Goal: Information Seeking & Learning: Learn about a topic

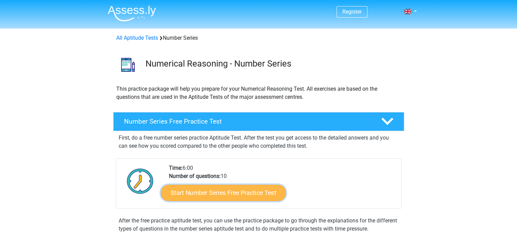
click at [211, 186] on link "Start Number Series Free Practice Test" at bounding box center [223, 192] width 125 height 16
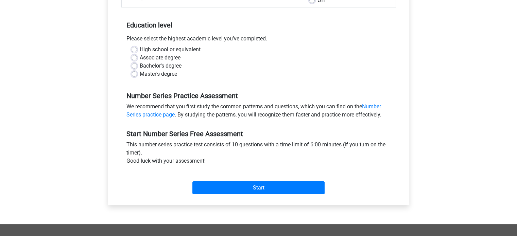
scroll to position [130, 0]
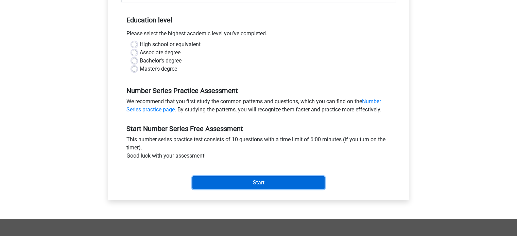
click at [225, 181] on input "Start" at bounding box center [258, 182] width 132 height 13
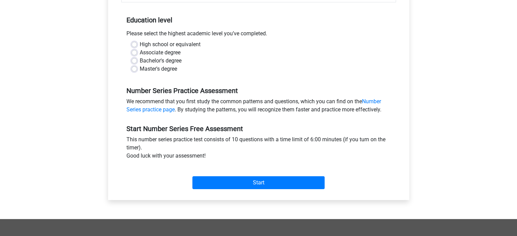
click at [110, 73] on div "Number Series Free Practice Test Category: Number Series Time: 6:00 Nr of quest…" at bounding box center [258, 63] width 301 height 274
click at [140, 58] on label "Bachelor's degree" at bounding box center [161, 61] width 42 height 8
click at [133, 58] on input "Bachelor's degree" at bounding box center [133, 60] width 5 height 7
radio input "true"
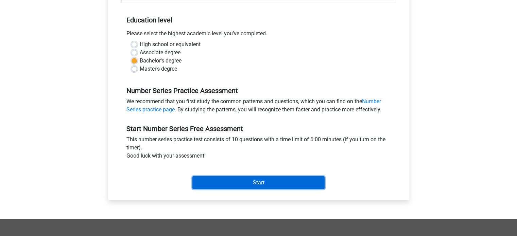
click at [222, 182] on input "Start" at bounding box center [258, 182] width 132 height 13
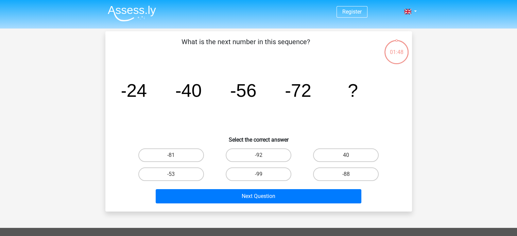
click at [222, 182] on div "-99" at bounding box center [258, 174] width 87 height 19
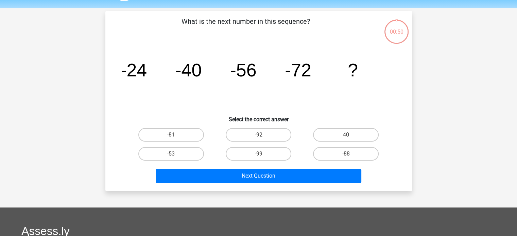
scroll to position [20, 0]
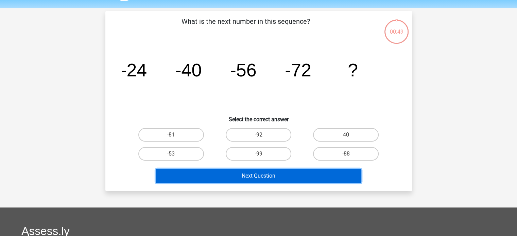
click at [230, 176] on button "Next Question" at bounding box center [258, 176] width 205 height 14
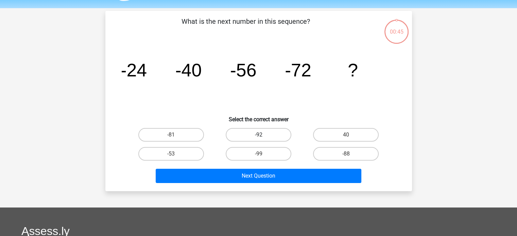
click at [253, 138] on label "-92" at bounding box center [258, 135] width 66 height 14
click at [258, 138] on input "-92" at bounding box center [260, 137] width 4 height 4
radio input "true"
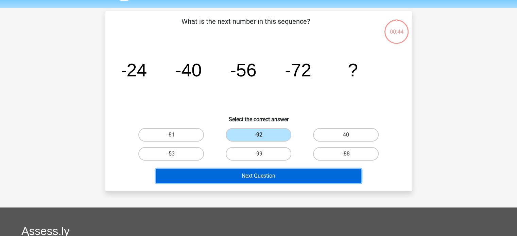
click at [254, 174] on button "Next Question" at bounding box center [258, 176] width 205 height 14
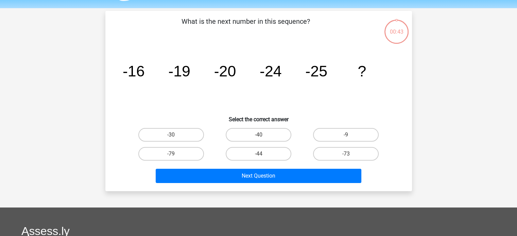
scroll to position [31, 0]
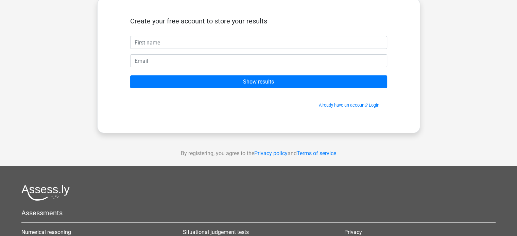
scroll to position [46, 0]
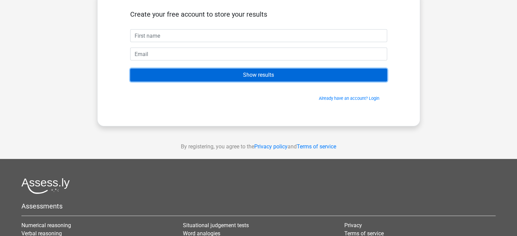
click at [254, 77] on input "Show results" at bounding box center [258, 75] width 257 height 13
